Goal: Transaction & Acquisition: Purchase product/service

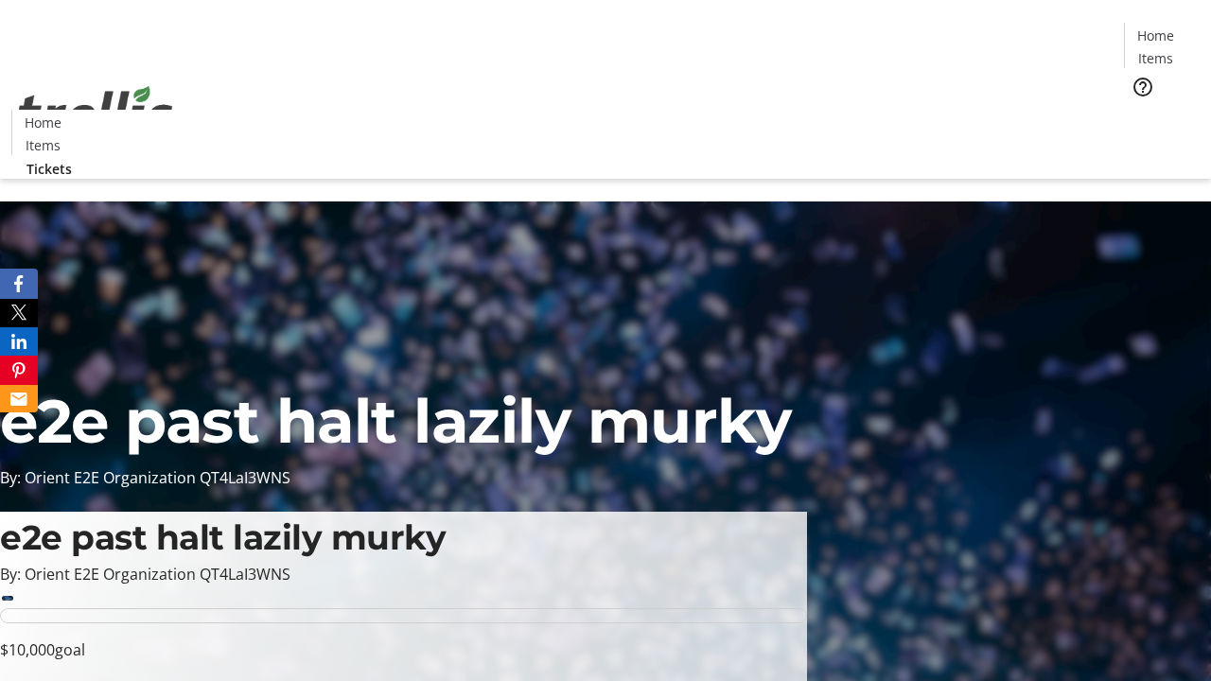
click at [1139, 110] on span "Tickets" at bounding box center [1161, 120] width 45 height 20
